Goal: Transaction & Acquisition: Purchase product/service

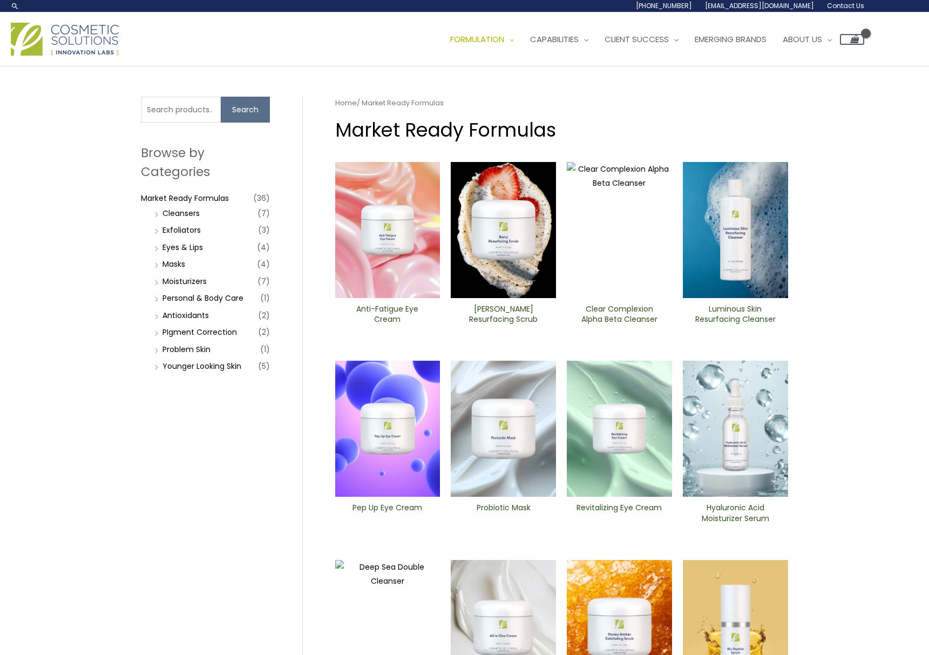
click at [389, 237] on img at bounding box center [387, 230] width 105 height 136
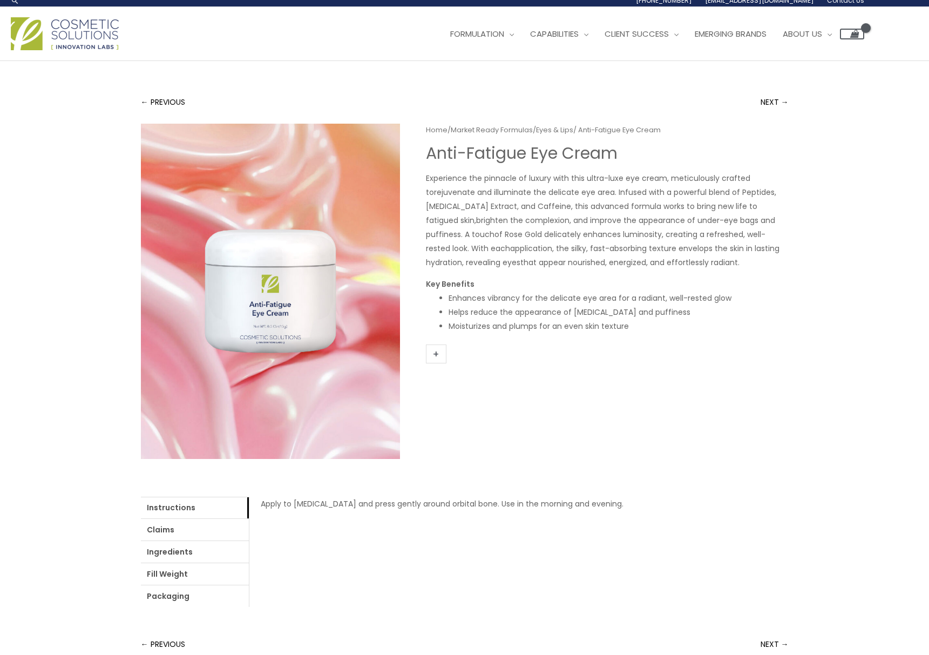
scroll to position [7, 0]
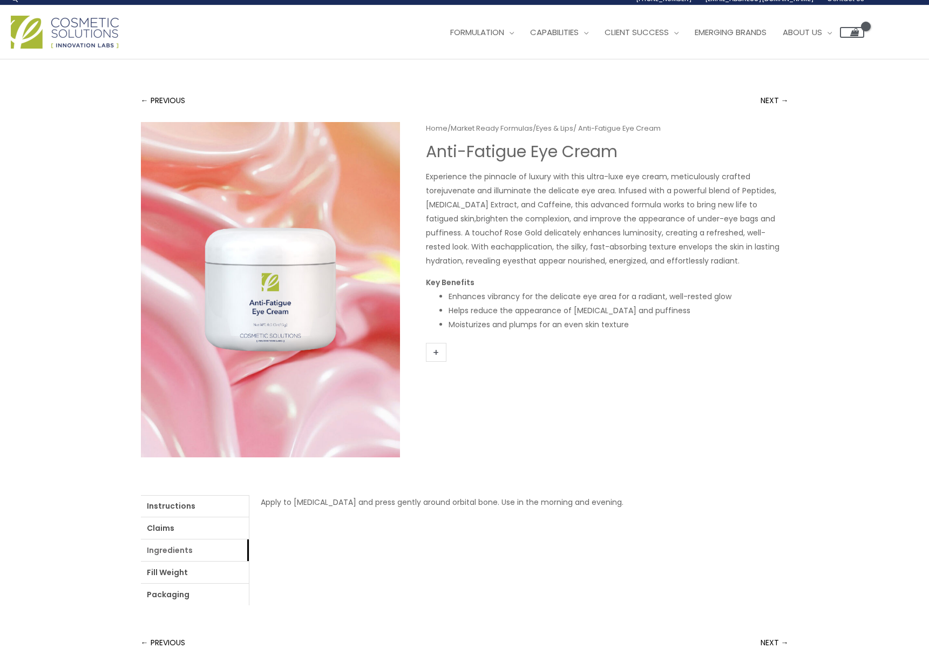
click at [158, 552] on link "Ingredients" at bounding box center [195, 550] width 108 height 22
click at [162, 552] on link "Ingredients" at bounding box center [195, 550] width 108 height 22
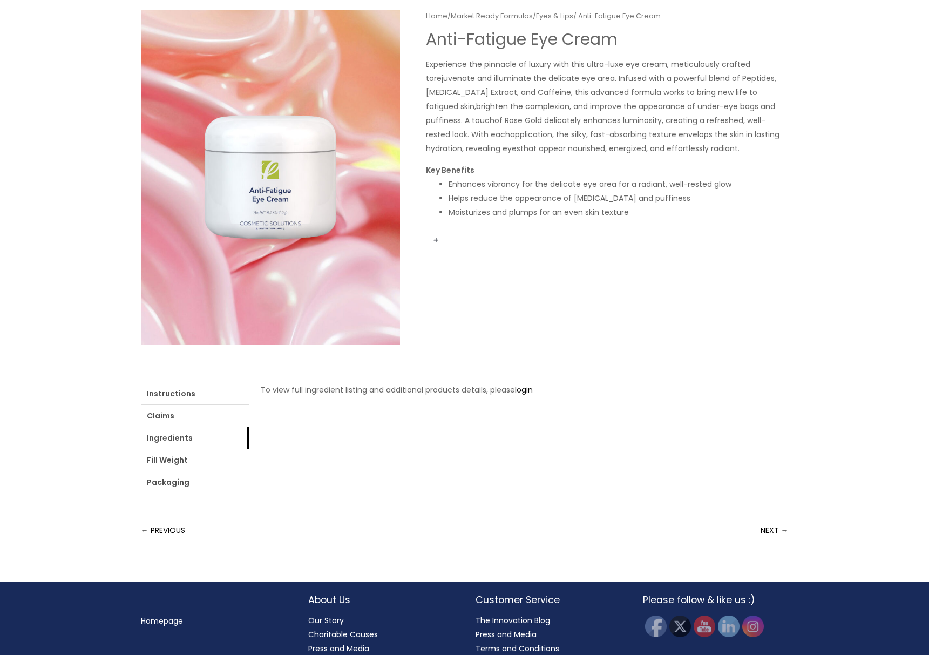
scroll to position [123, 0]
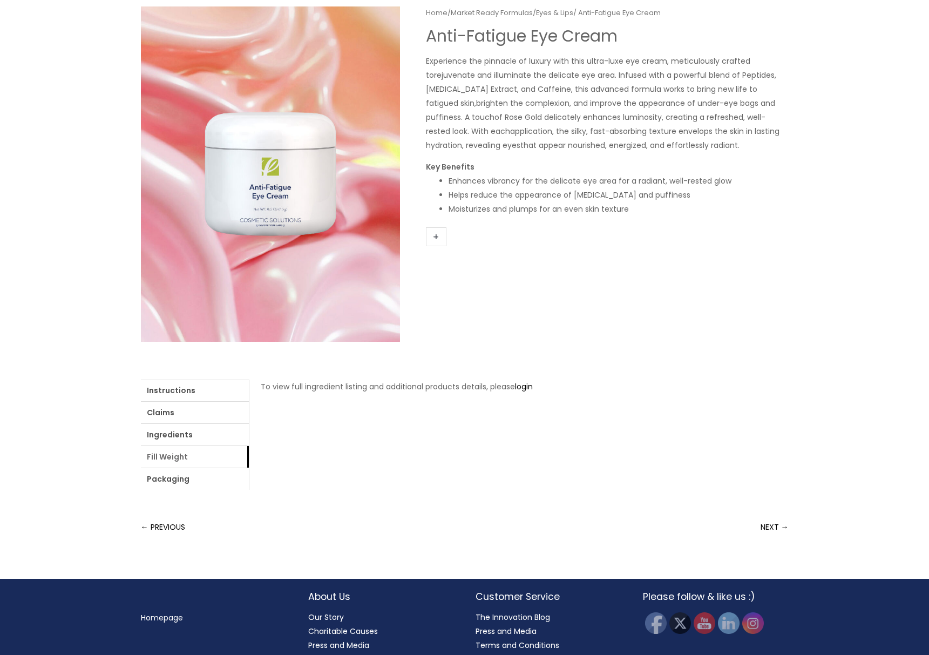
click at [170, 458] on link "Fill Weight" at bounding box center [195, 457] width 108 height 22
click at [161, 478] on link "Packaging" at bounding box center [195, 479] width 108 height 22
click at [161, 413] on link "Claims" at bounding box center [195, 413] width 108 height 22
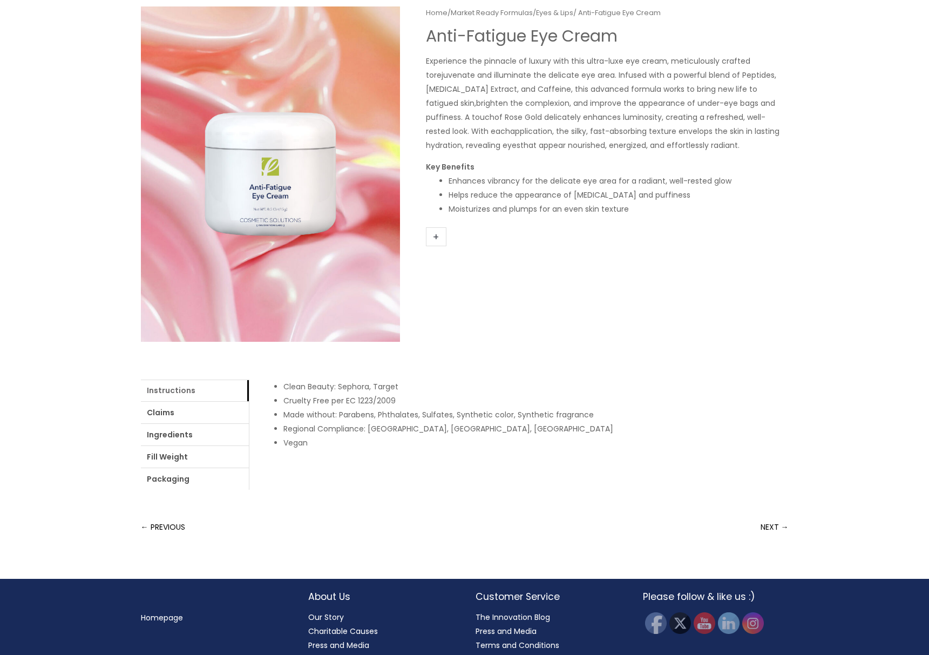
click at [160, 391] on link "Instructions" at bounding box center [195, 390] width 108 height 22
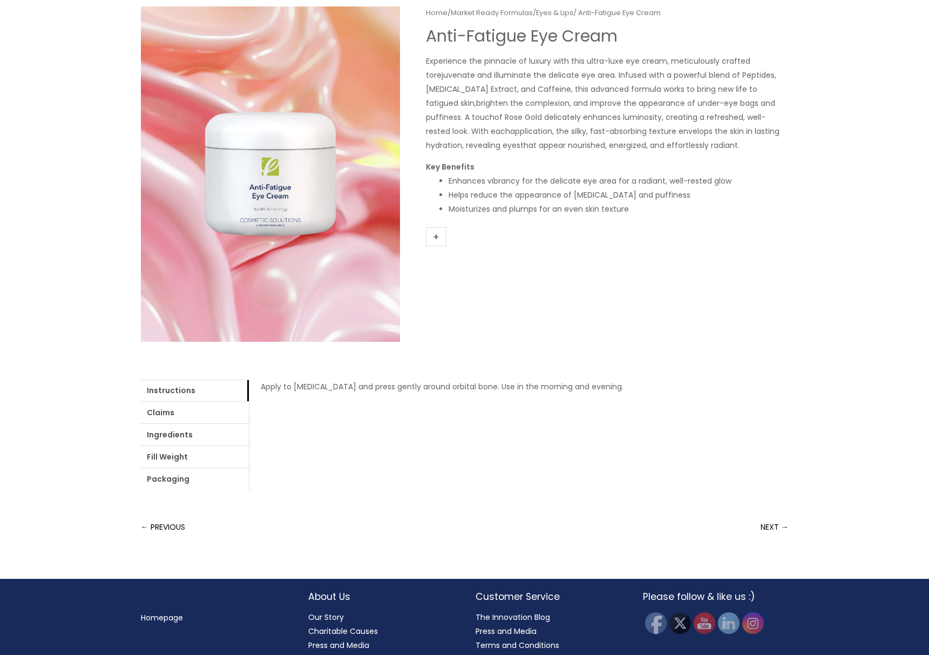
scroll to position [120, 0]
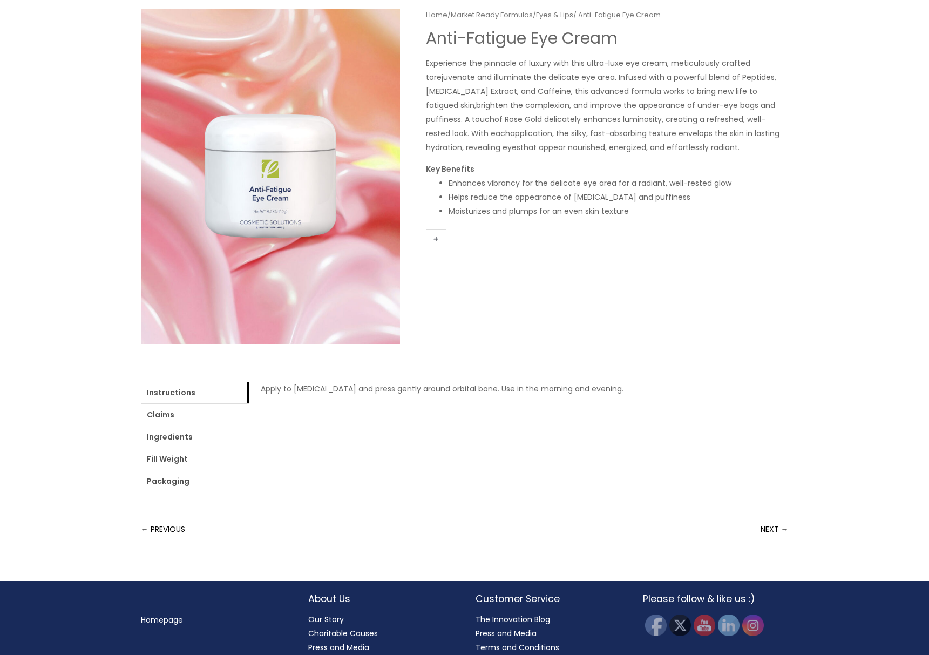
click at [433, 237] on link "+" at bounding box center [436, 238] width 21 height 19
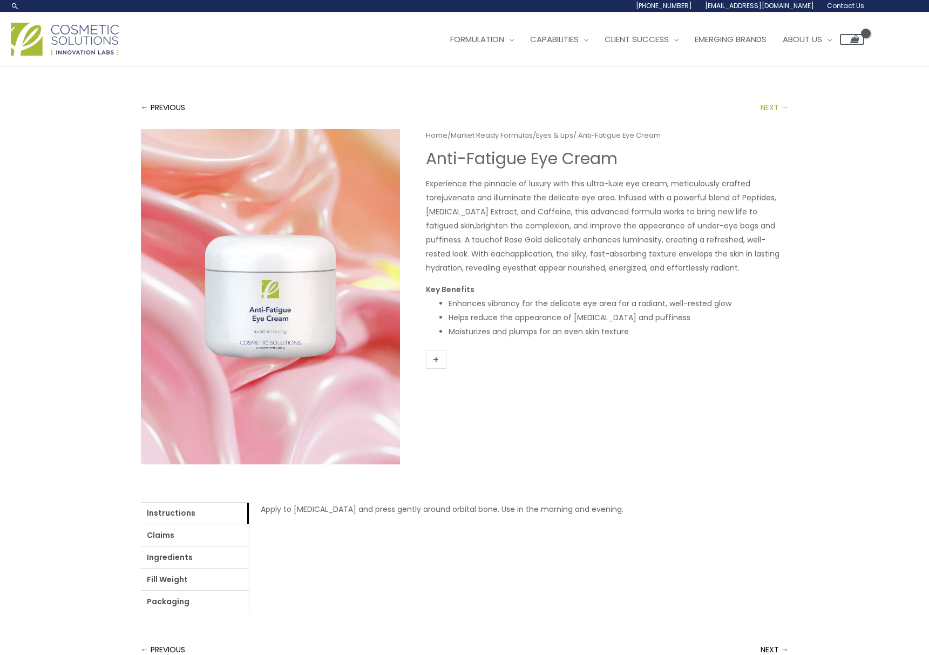
click at [771, 111] on link "NEXT →" at bounding box center [775, 108] width 28 height 22
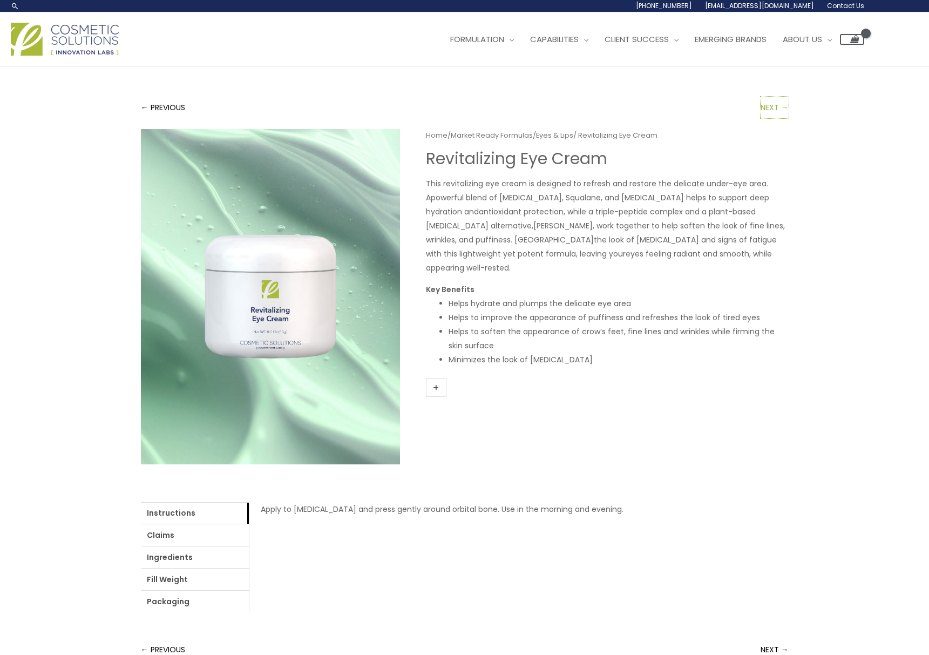
click at [771, 111] on link "NEXT →" at bounding box center [775, 108] width 28 height 22
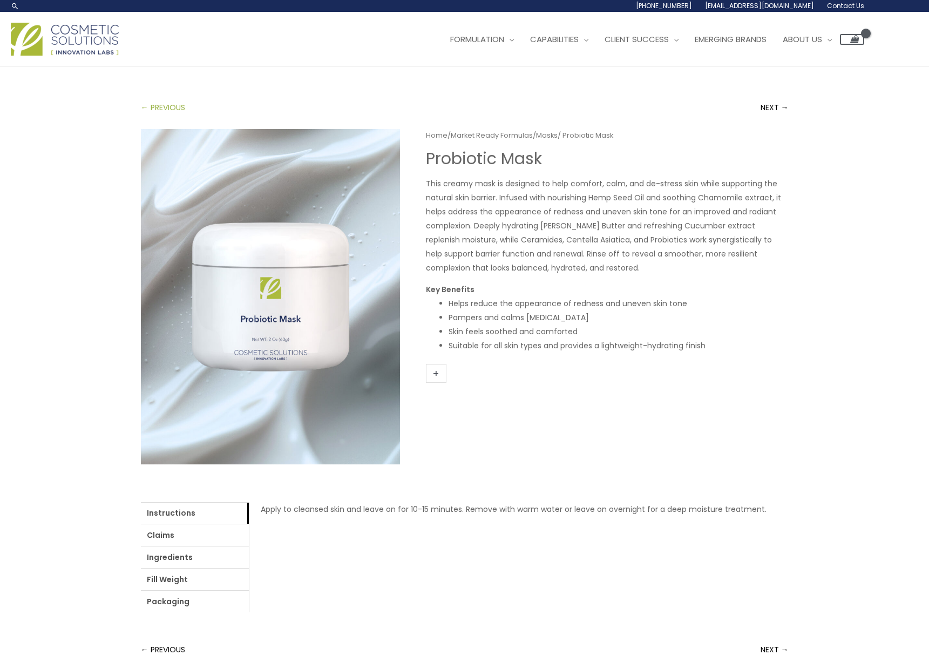
click at [142, 110] on link "← PREVIOUS" at bounding box center [163, 108] width 44 height 22
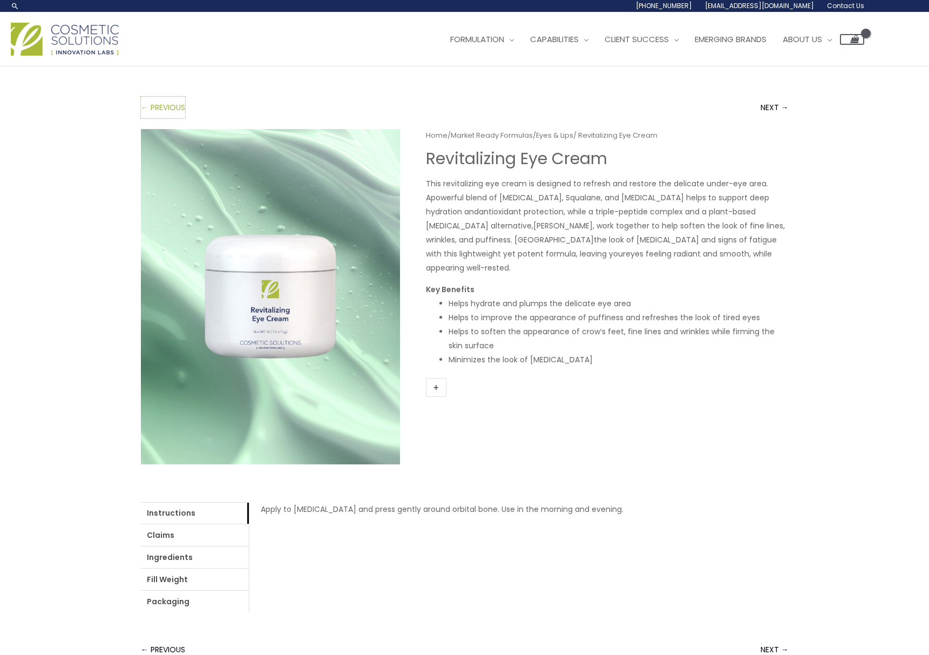
click at [142, 110] on link "← PREVIOUS" at bounding box center [163, 108] width 44 height 22
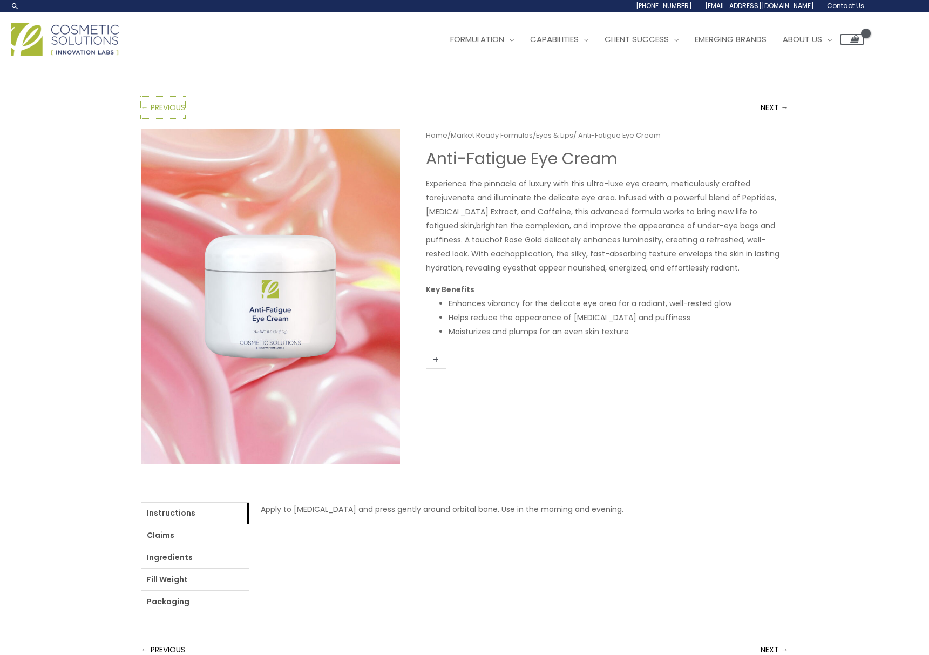
click at [142, 110] on link "← PREVIOUS" at bounding box center [163, 108] width 44 height 22
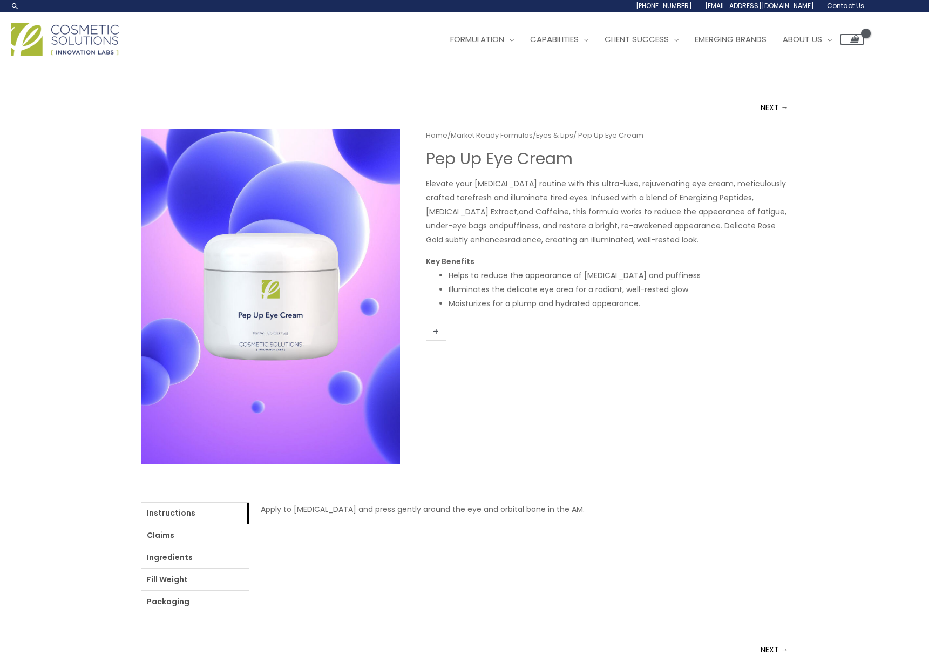
click at [435, 331] on link "+" at bounding box center [436, 331] width 21 height 19
click at [437, 137] on link "Home" at bounding box center [437, 135] width 22 height 10
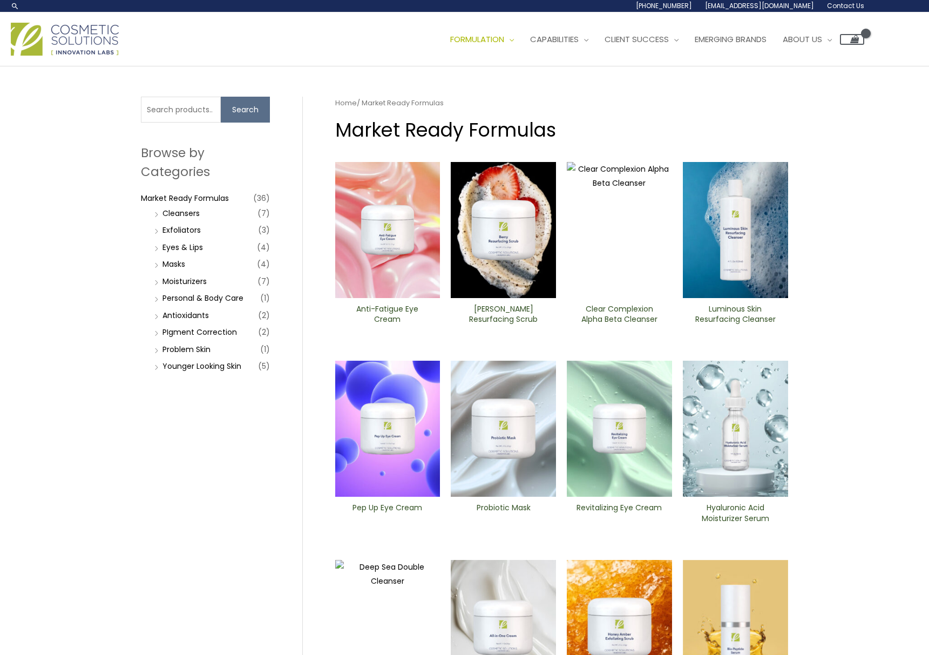
click at [737, 226] on img at bounding box center [735, 230] width 105 height 136
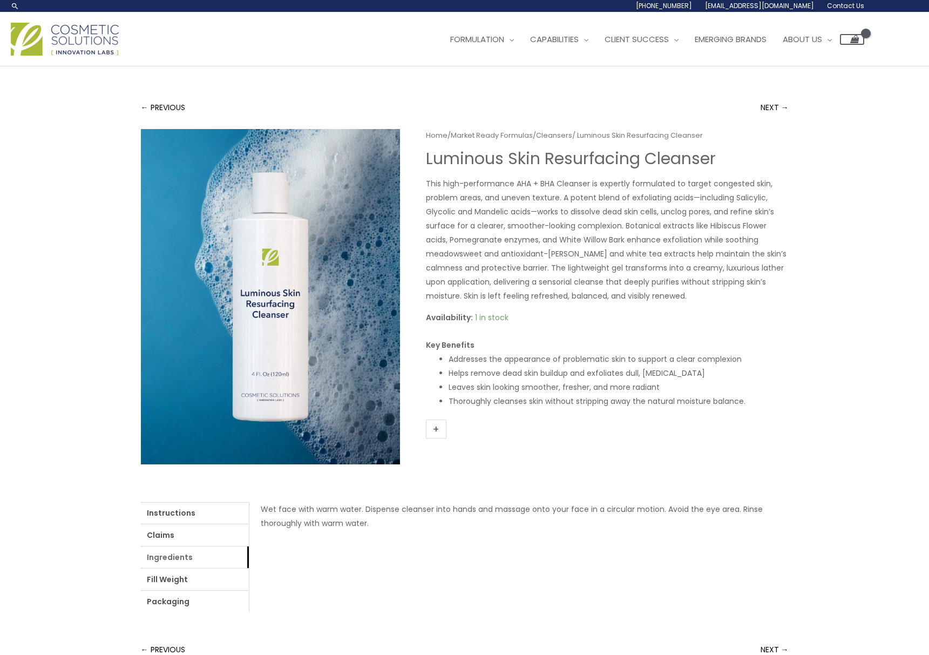
click at [162, 559] on link "Ingredients" at bounding box center [195, 557] width 108 height 22
click at [527, 511] on link "login" at bounding box center [524, 509] width 18 height 11
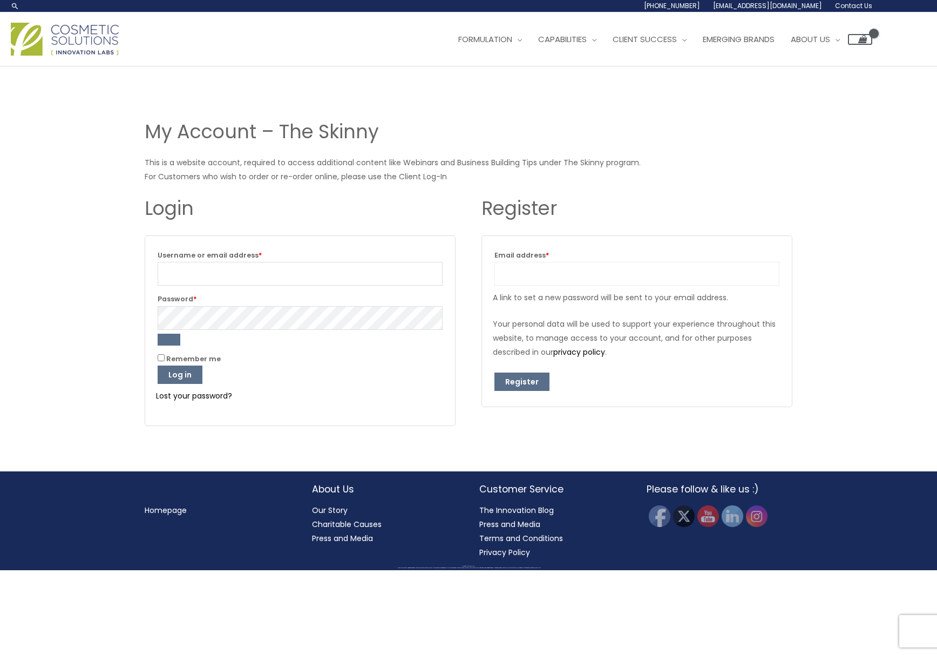
click at [549, 272] on input "Email address * Required" at bounding box center [636, 274] width 285 height 24
type input "Kaori.Tenjin@jansypkg.com"
click at [521, 385] on button "Register" at bounding box center [521, 381] width 55 height 18
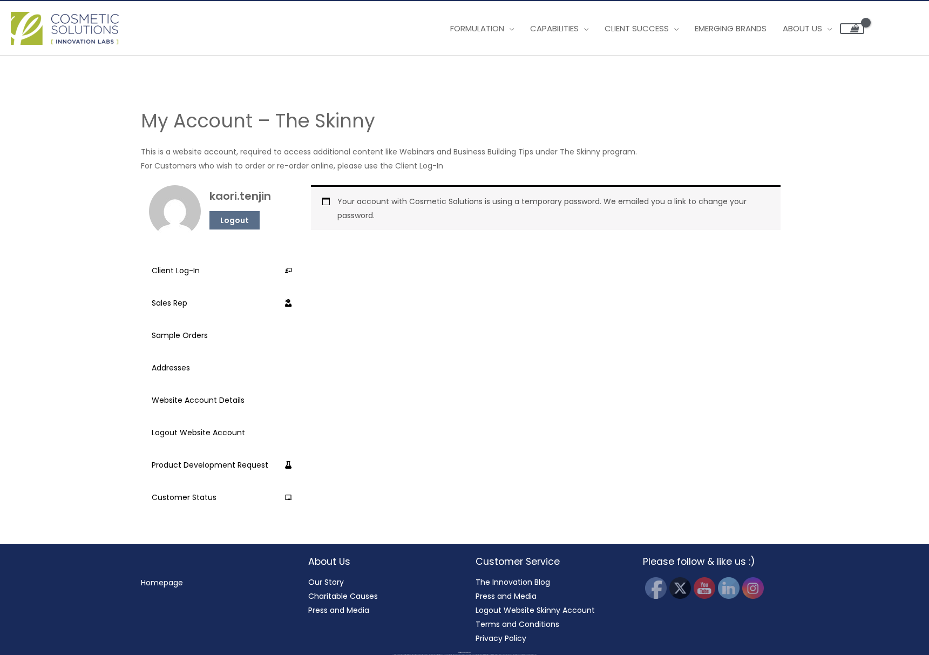
scroll to position [12, 0]
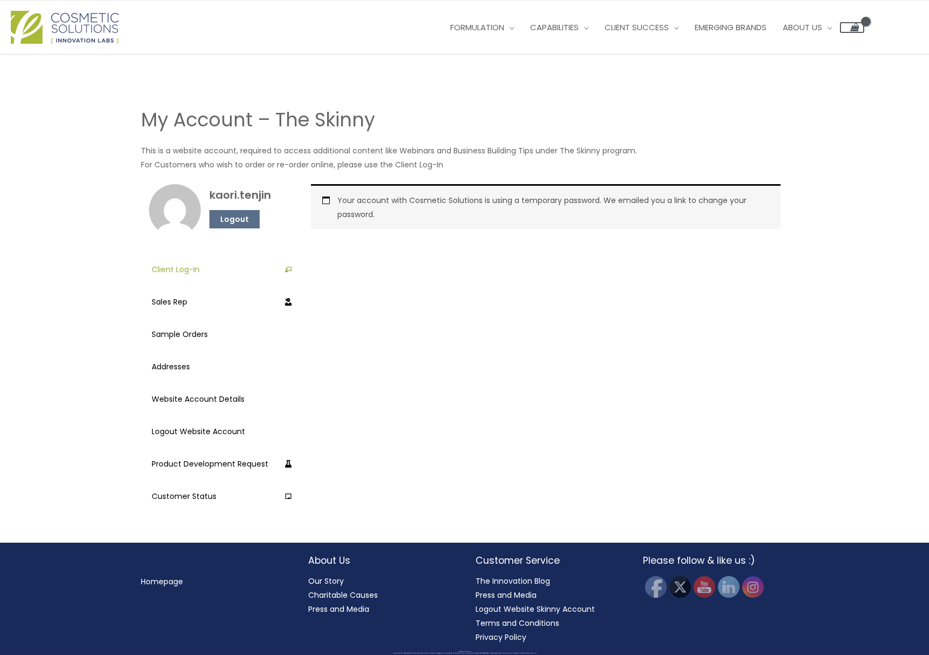
click at [180, 272] on link "Client Log-In" at bounding box center [222, 269] width 140 height 27
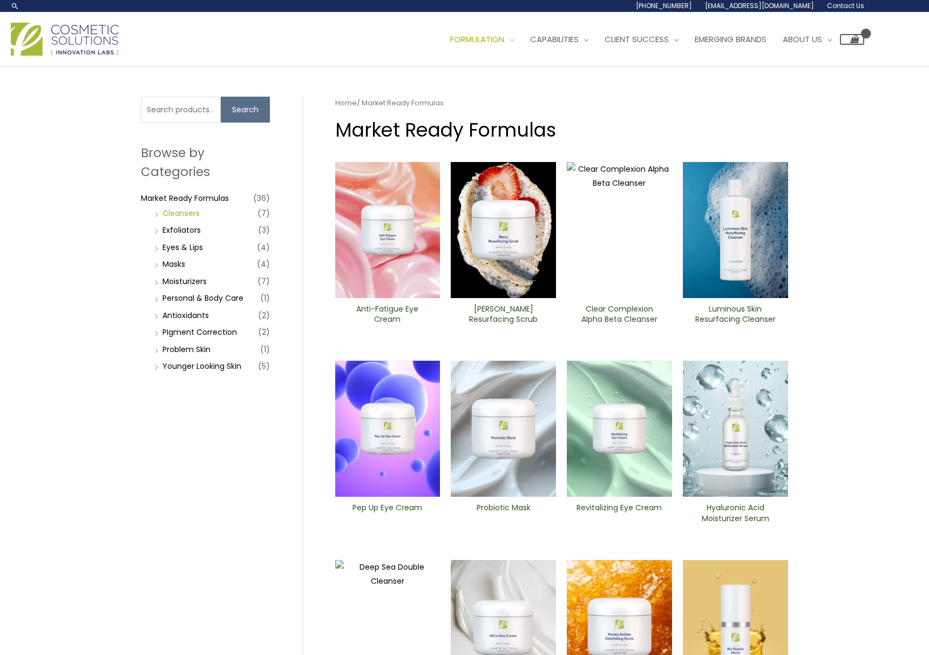
click at [168, 215] on link "Cleansers" at bounding box center [180, 213] width 37 height 11
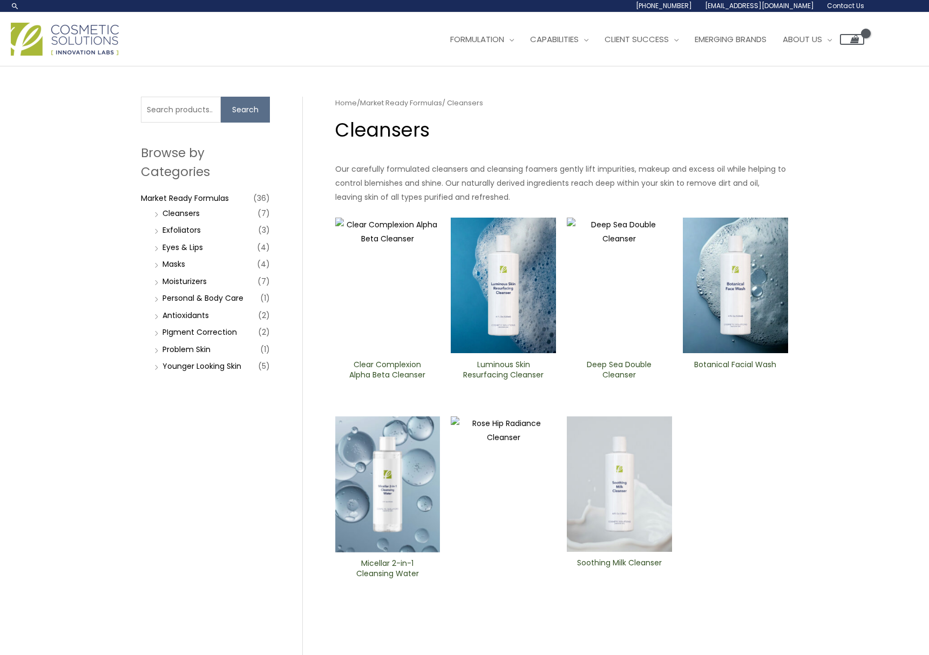
click at [491, 298] on img at bounding box center [503, 286] width 105 height 136
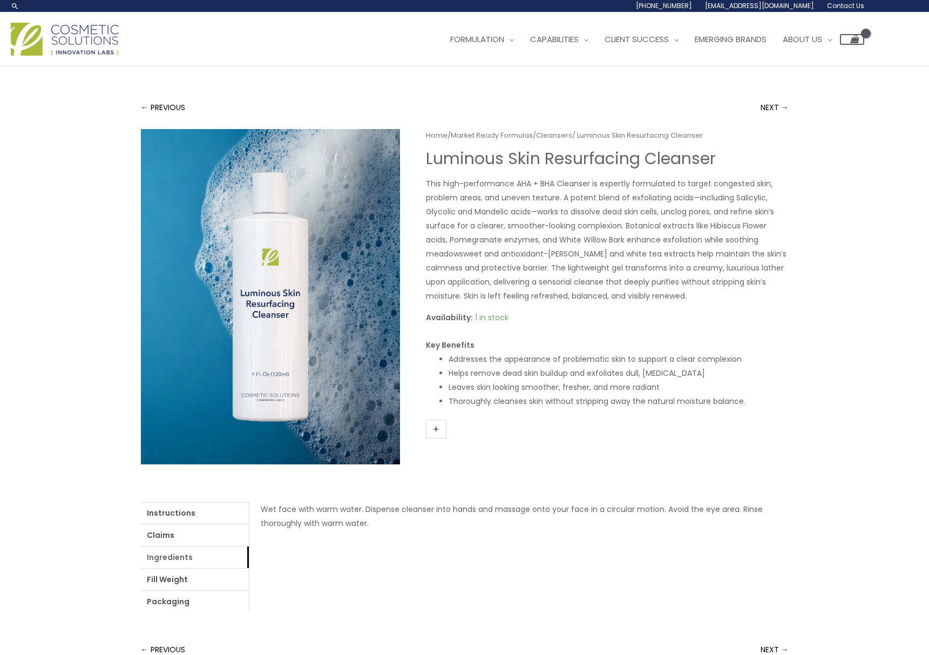
click at [174, 560] on link "Ingredients" at bounding box center [195, 557] width 108 height 22
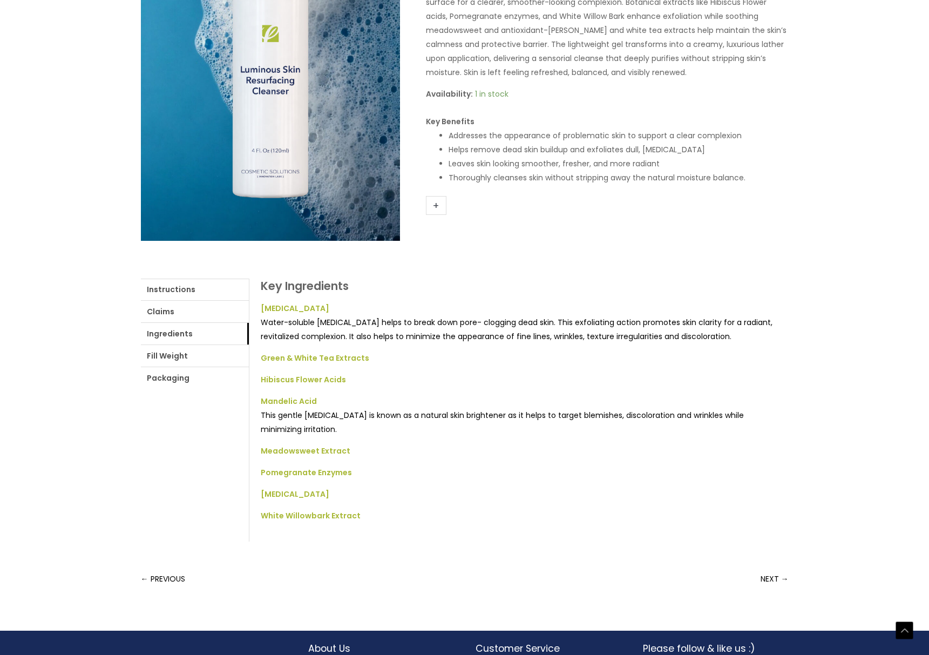
scroll to position [253, 0]
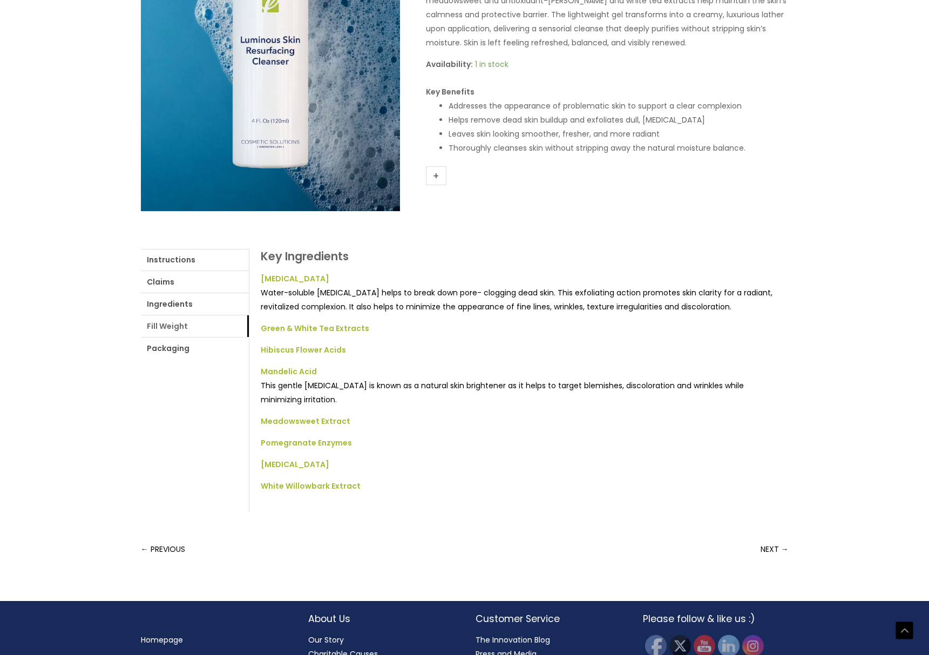
click at [157, 330] on link "Fill Weight" at bounding box center [195, 326] width 108 height 22
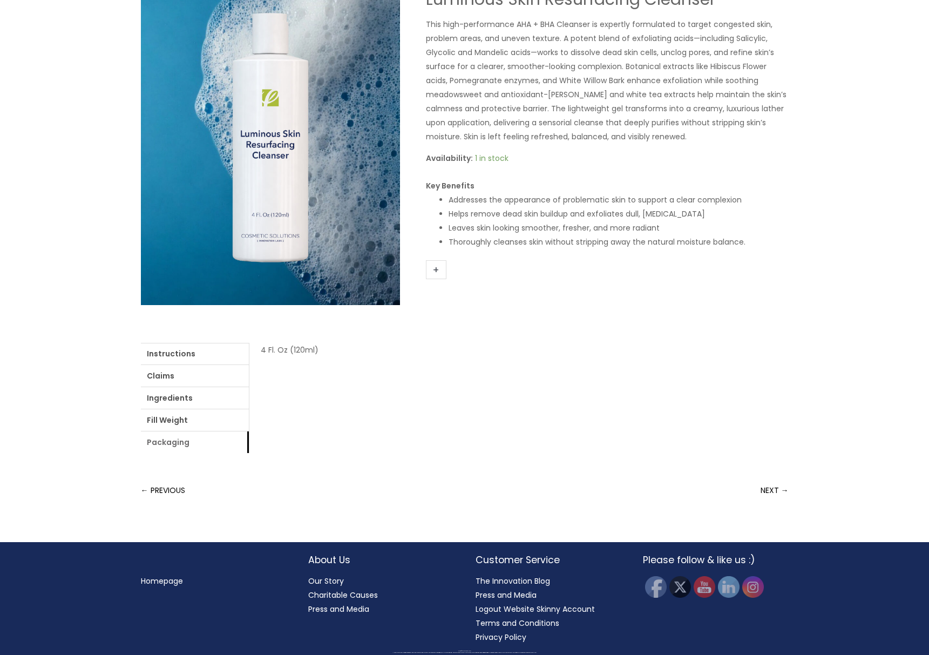
click at [165, 443] on link "Packaging" at bounding box center [195, 442] width 108 height 22
click at [166, 356] on link "Instructions" at bounding box center [195, 354] width 108 height 22
click at [164, 378] on link "Claims" at bounding box center [195, 376] width 108 height 22
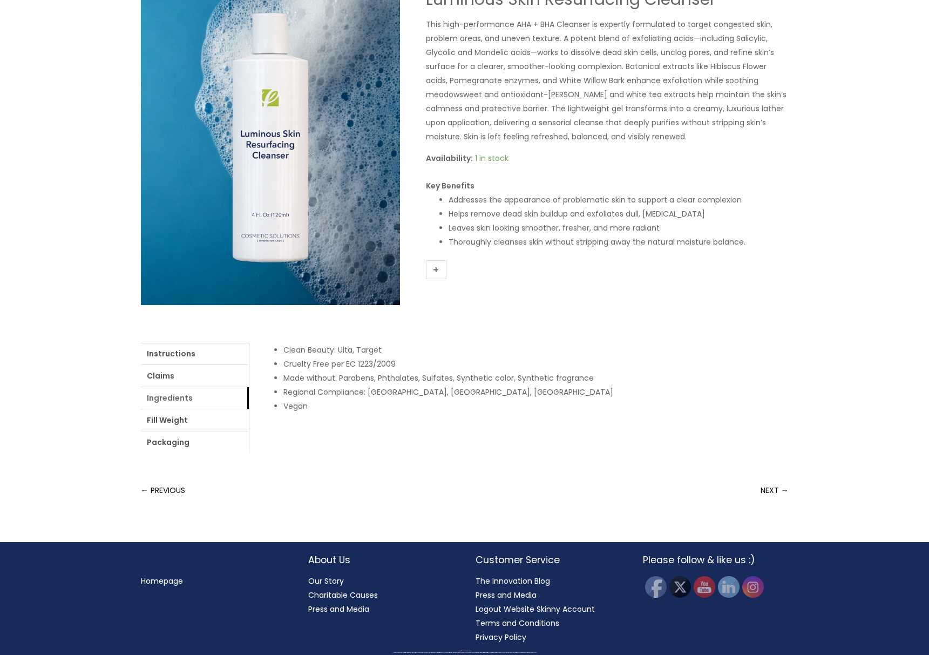
click at [165, 398] on link "Ingredients" at bounding box center [195, 398] width 108 height 22
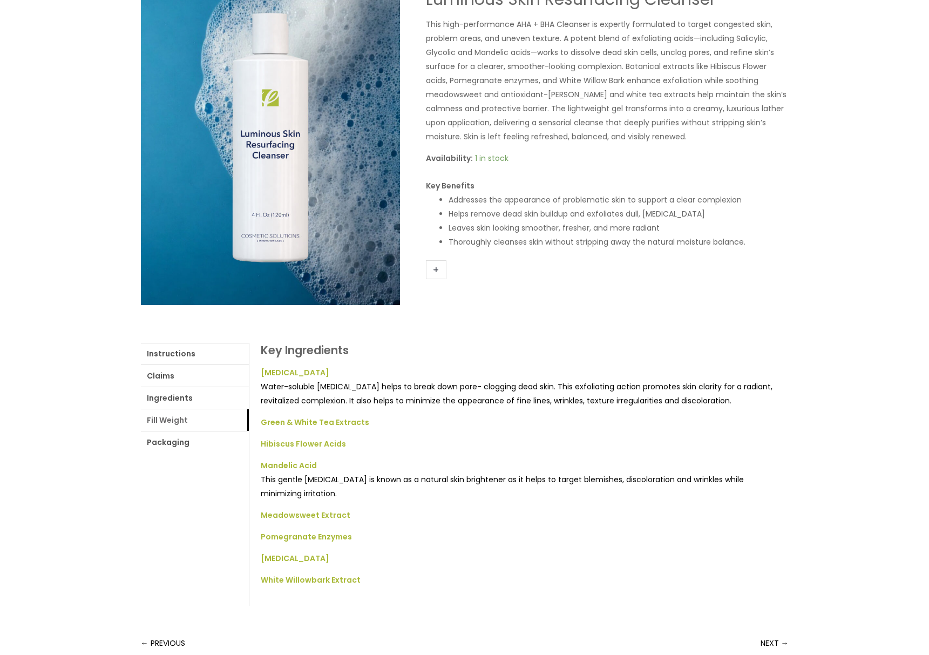
click at [165, 420] on link "Fill Weight" at bounding box center [195, 420] width 108 height 22
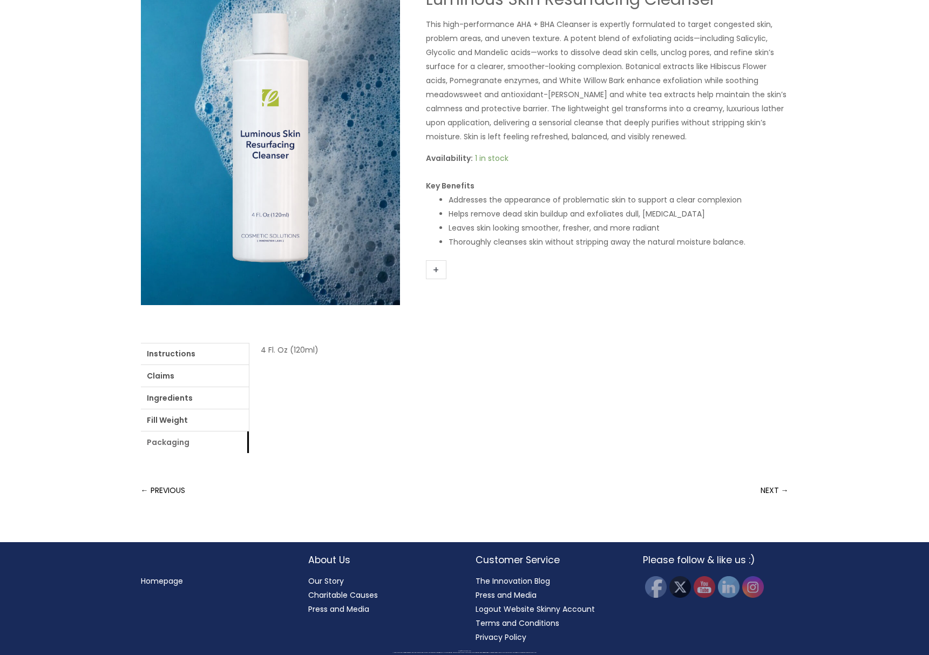
click at [164, 444] on link "Packaging" at bounding box center [195, 442] width 108 height 22
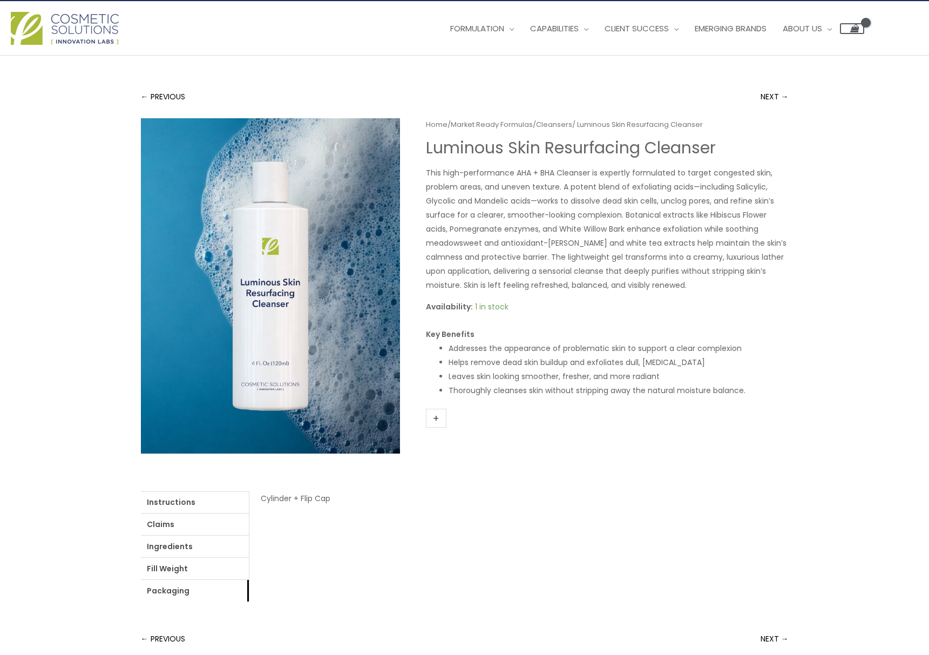
scroll to position [0, 0]
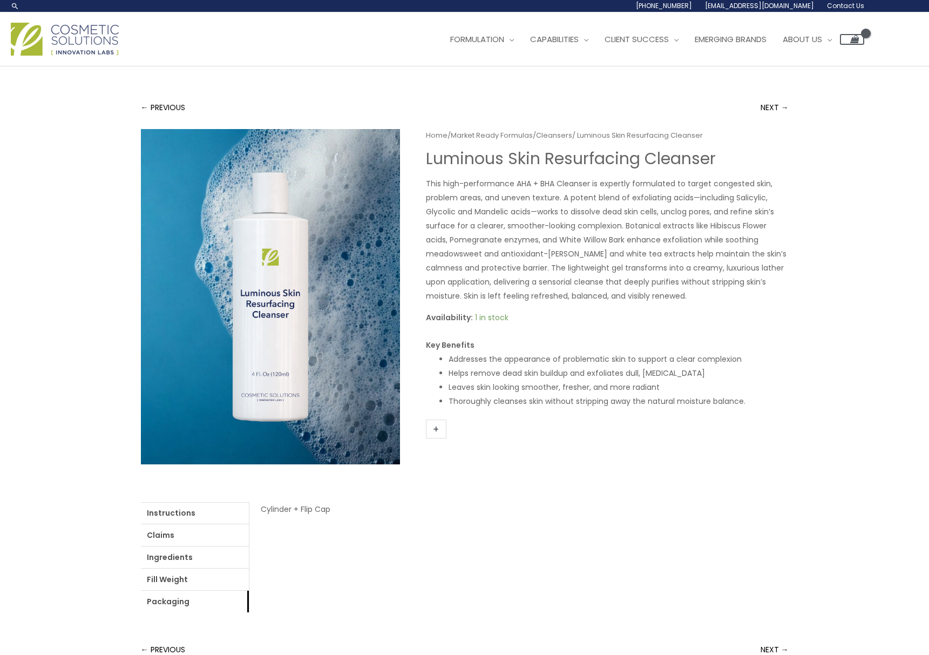
click at [436, 430] on link "+" at bounding box center [436, 428] width 21 height 19
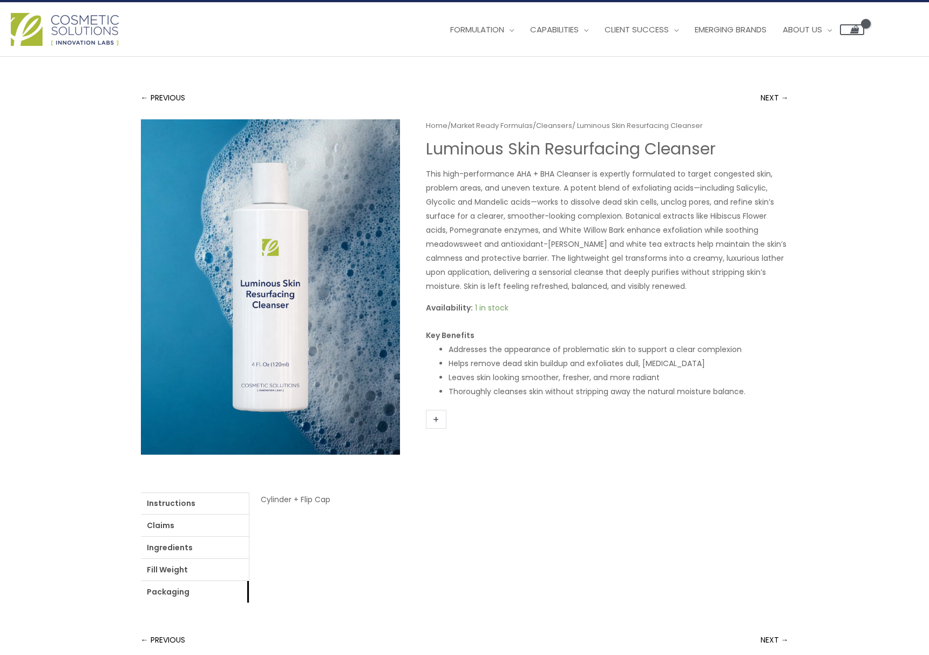
scroll to position [21, 0]
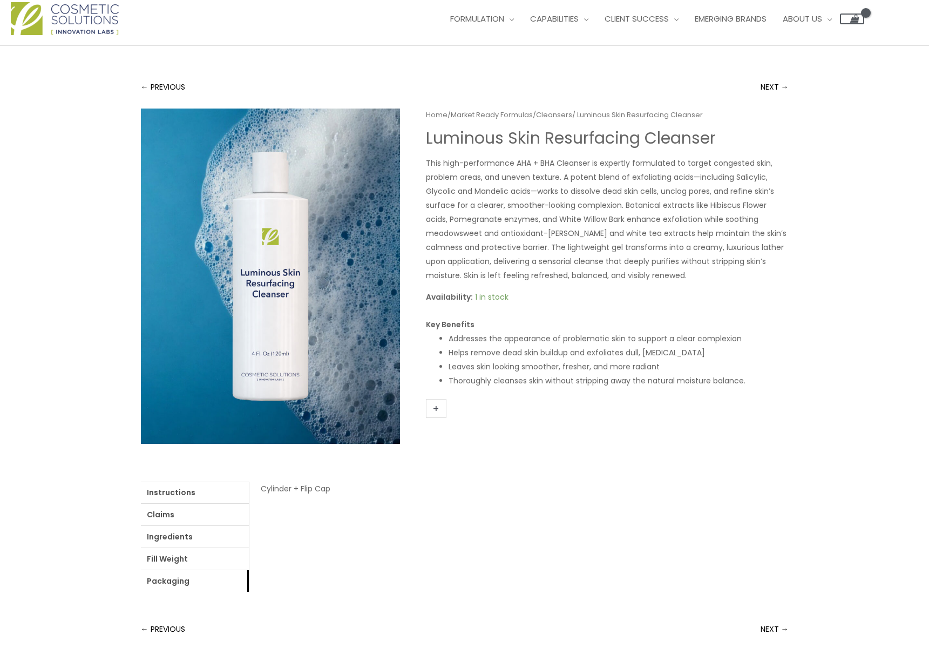
click at [438, 409] on link "+" at bounding box center [436, 408] width 21 height 19
click at [161, 539] on link "Ingredients" at bounding box center [195, 537] width 108 height 22
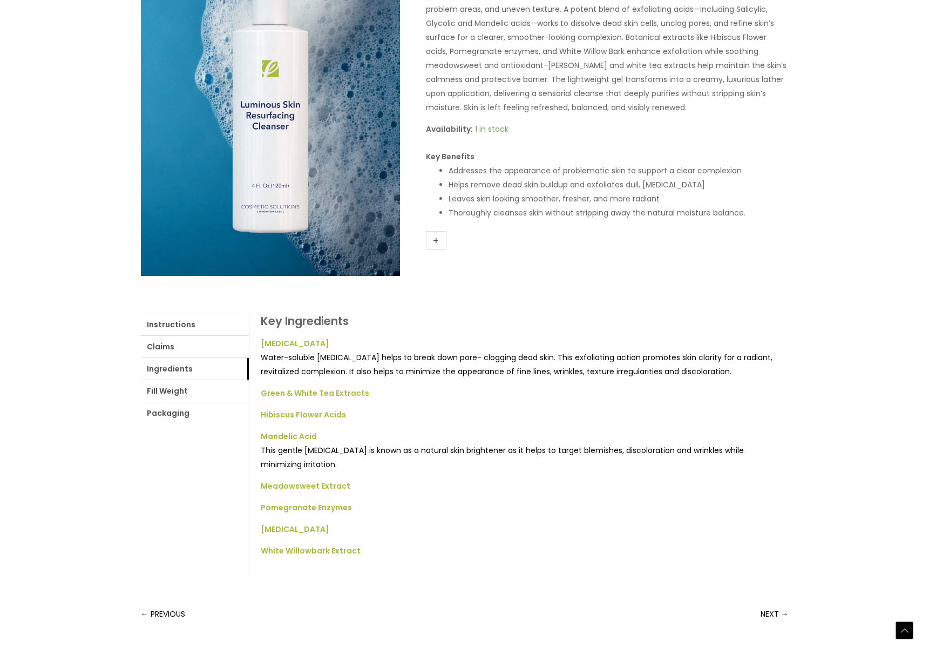
scroll to position [189, 0]
click at [765, 613] on link "NEXT →" at bounding box center [775, 613] width 28 height 22
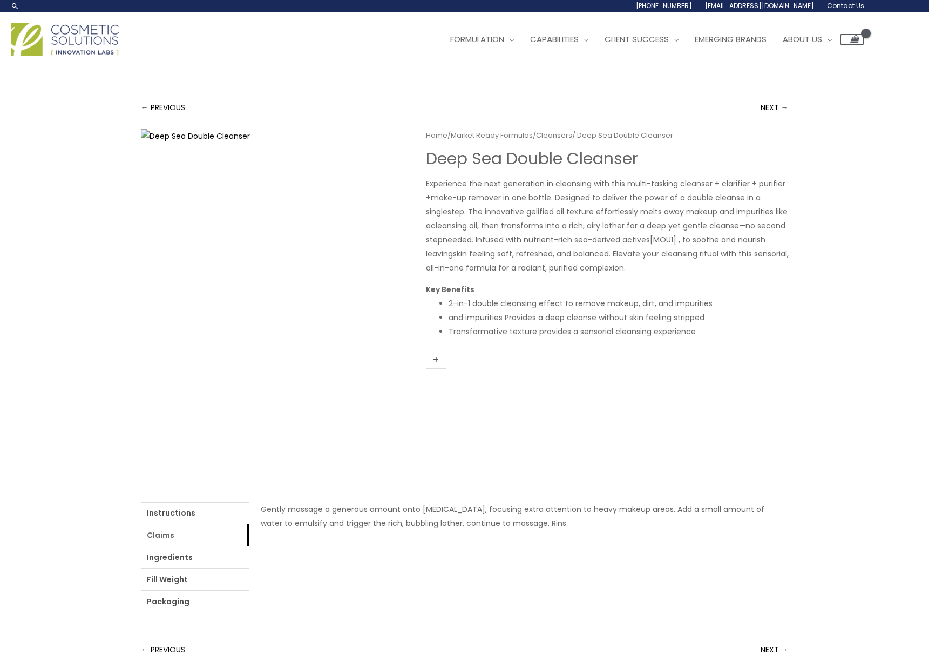
click at [163, 538] on link "Claims" at bounding box center [195, 535] width 108 height 22
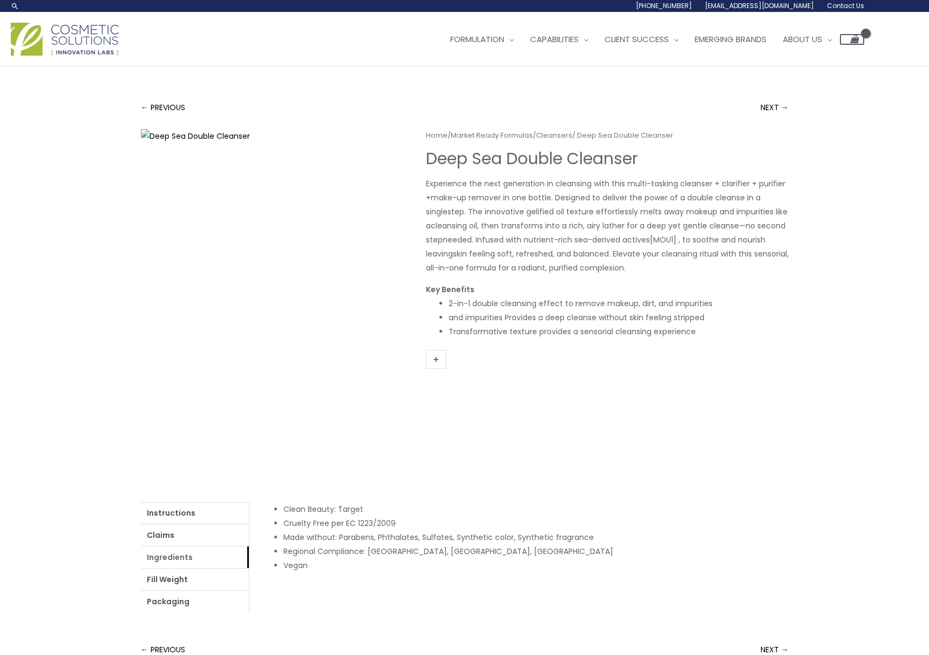
click at [161, 559] on link "Ingredients" at bounding box center [195, 557] width 108 height 22
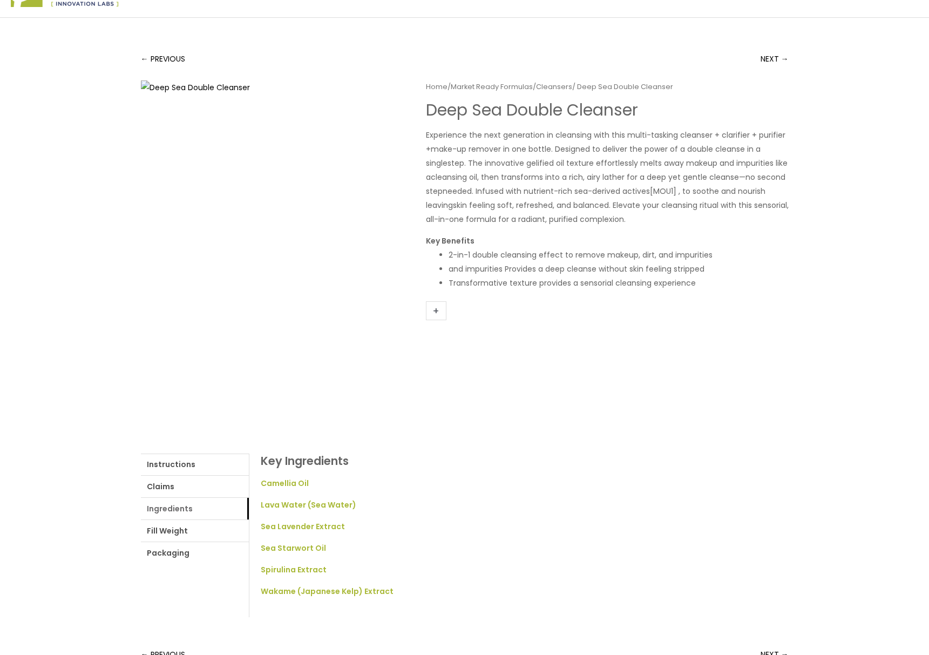
scroll to position [49, 0]
click at [158, 534] on link "Fill Weight" at bounding box center [195, 530] width 108 height 22
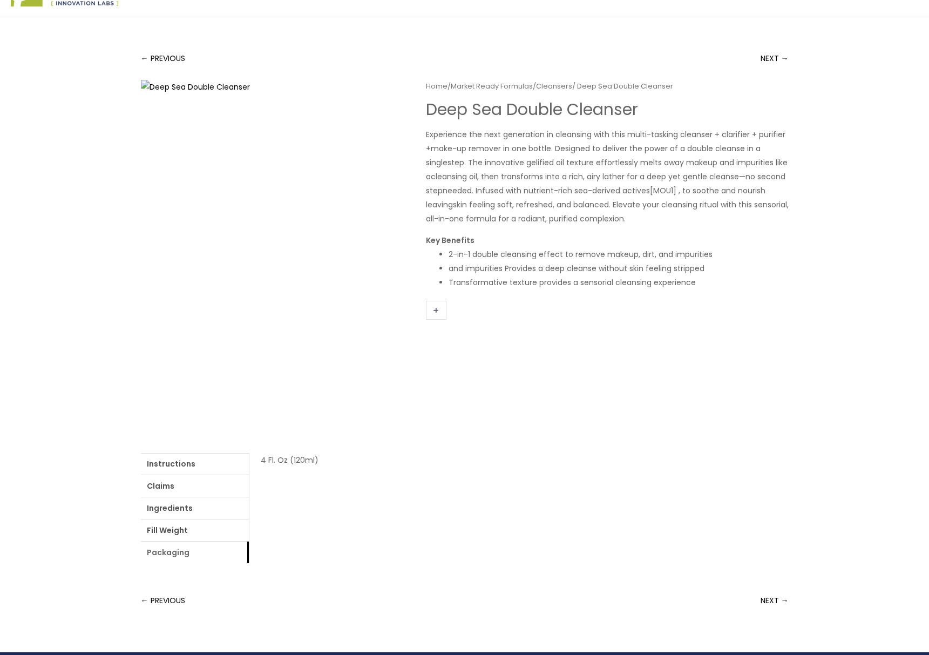
click at [159, 556] on link "Packaging" at bounding box center [195, 552] width 108 height 22
click at [768, 600] on link "NEXT →" at bounding box center [775, 600] width 28 height 22
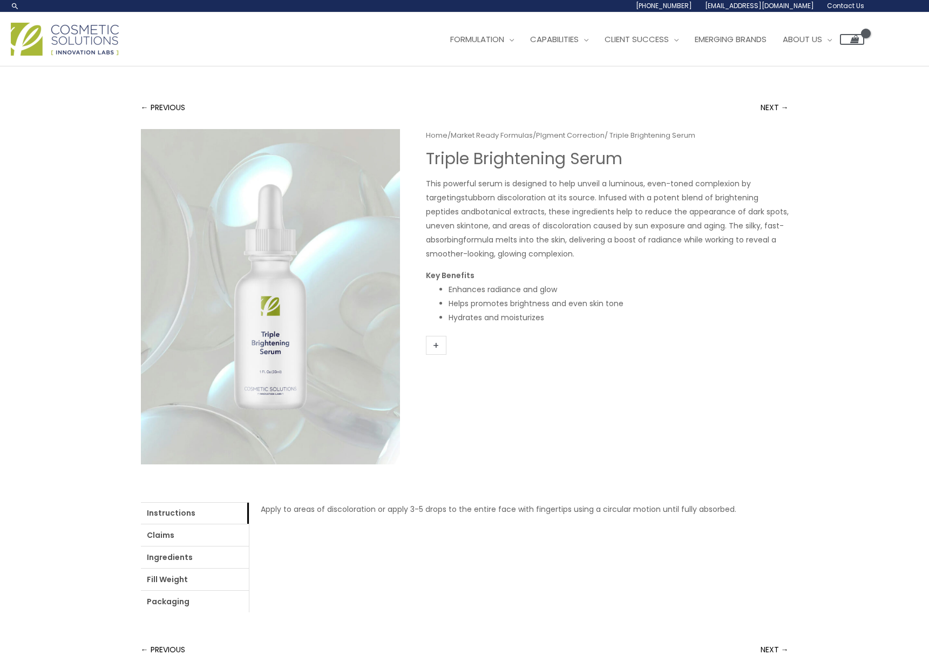
scroll to position [16, 0]
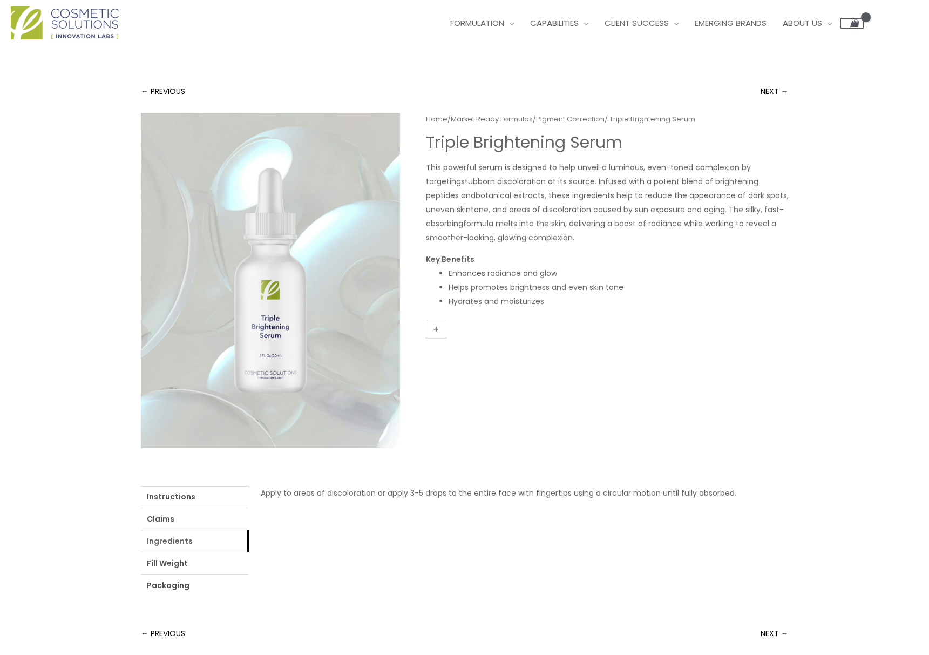
click at [164, 542] on link "Ingredients" at bounding box center [195, 541] width 108 height 22
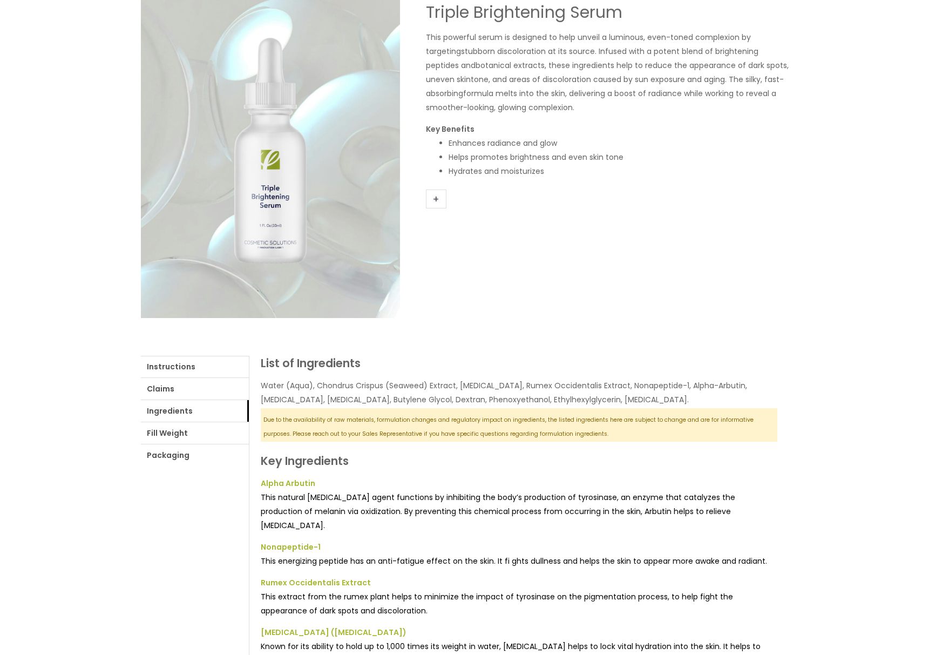
scroll to position [156, 0]
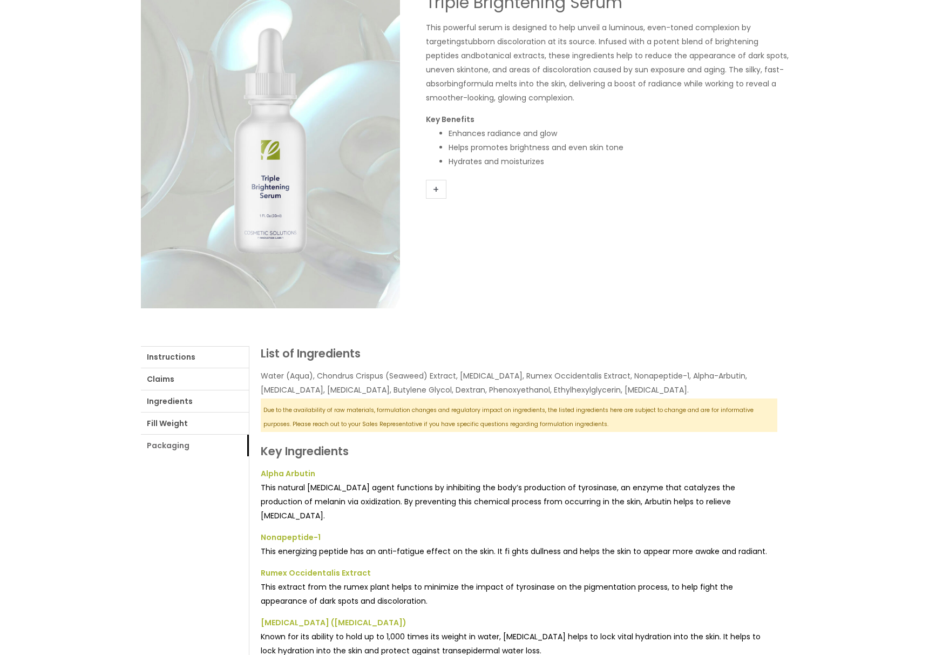
click at [167, 448] on link "Packaging" at bounding box center [195, 446] width 108 height 22
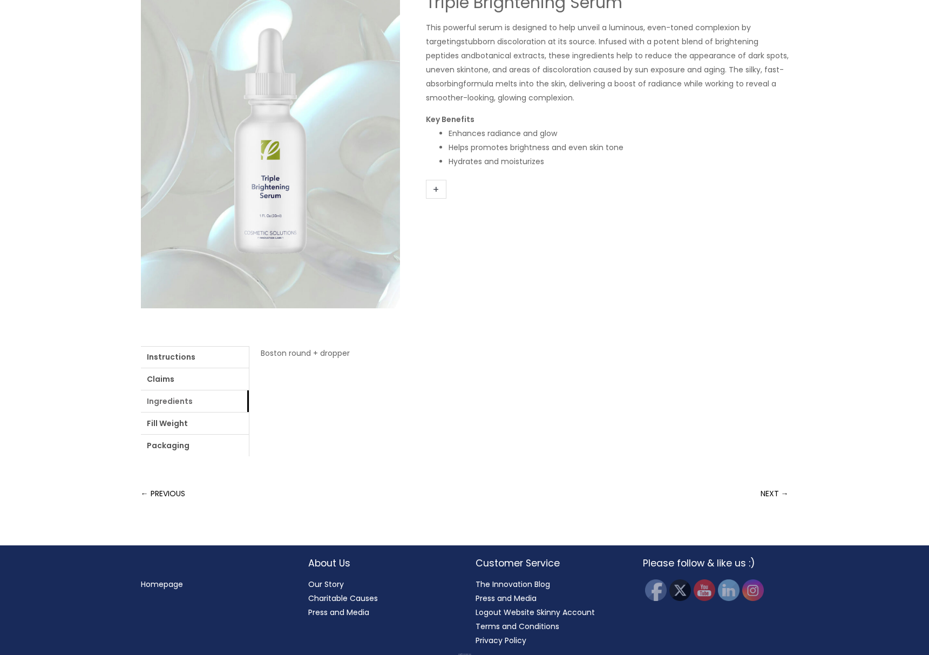
click at [165, 401] on link "Ingredients" at bounding box center [195, 401] width 108 height 22
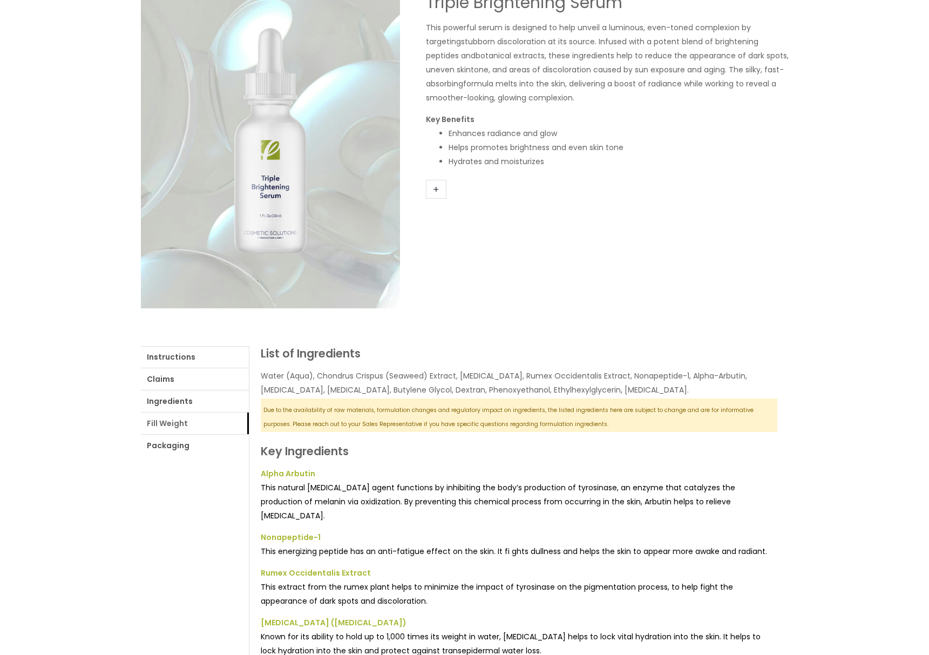
click at [166, 421] on link "Fill Weight" at bounding box center [195, 423] width 108 height 22
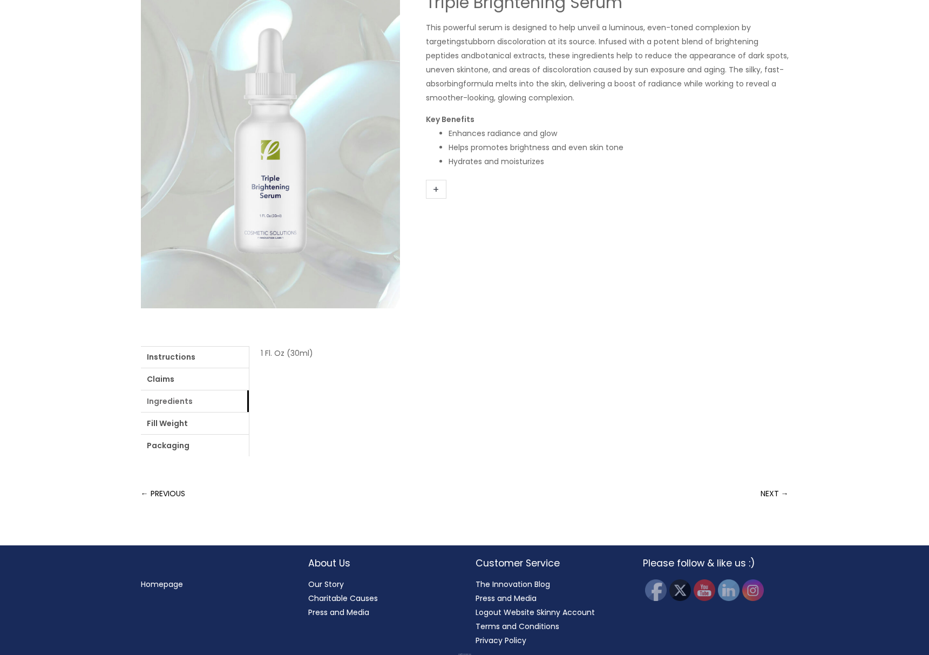
click at [161, 402] on link "Ingredients" at bounding box center [195, 401] width 108 height 22
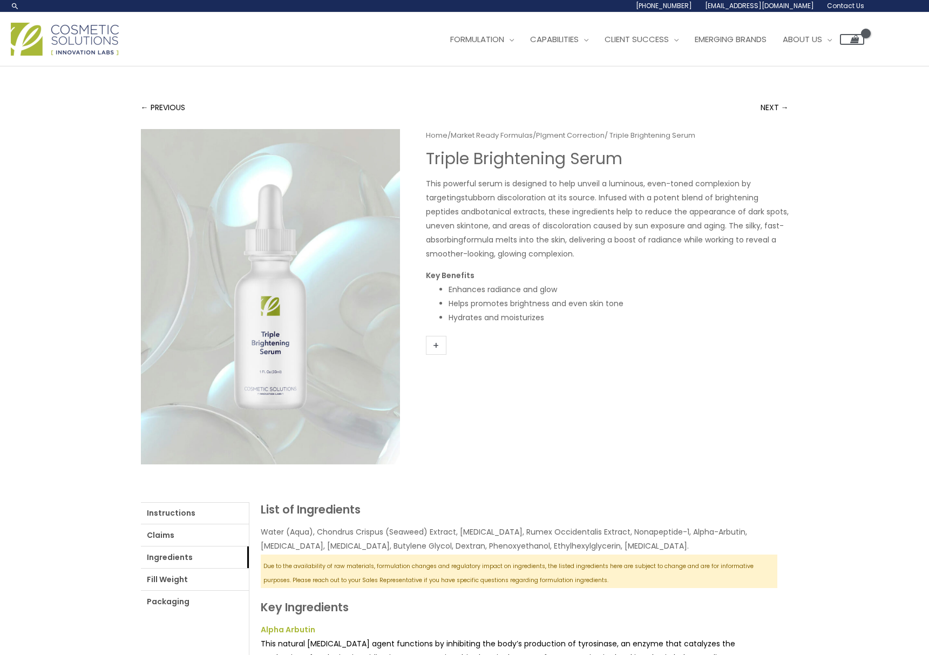
scroll to position [0, 0]
click at [668, 71] on span "Account Management" at bounding box center [653, 68] width 96 height 11
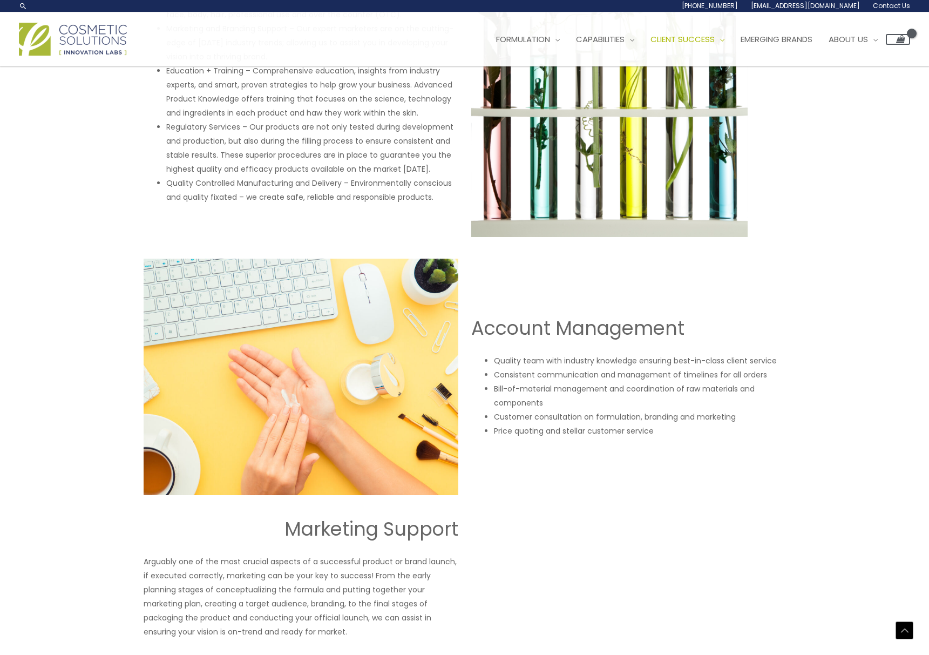
scroll to position [436, 0]
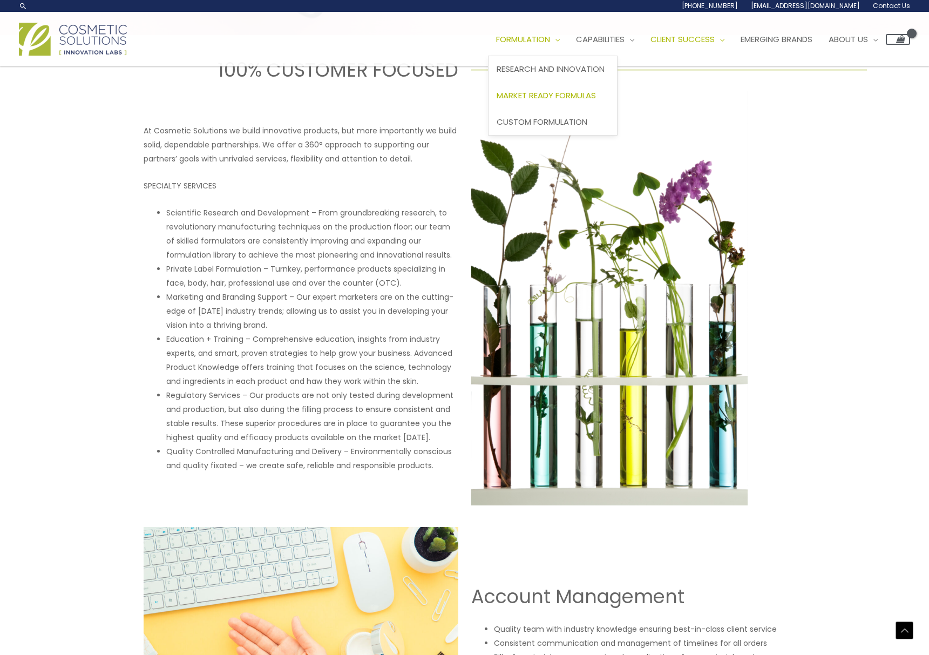
click at [551, 97] on span "Market Ready Formulas" at bounding box center [546, 95] width 99 height 11
